Goal: Task Accomplishment & Management: Manage account settings

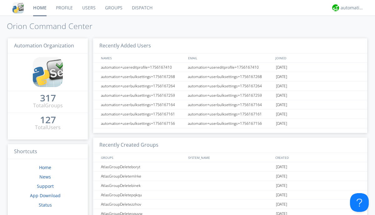
click at [88, 8] on link "Users" at bounding box center [88, 8] width 23 height 16
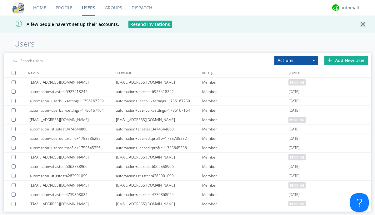
click at [346, 60] on div "Add New User" at bounding box center [346, 60] width 44 height 9
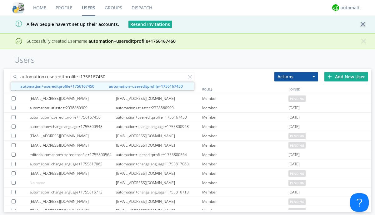
type input "automation+usereditprofile+1756167450"
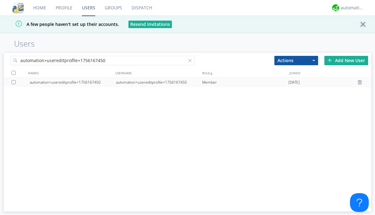
click at [159, 82] on div "automation+usereditprofile+1756167450" at bounding box center [159, 82] width 86 height 9
